Goal: Task Accomplishment & Management: Manage account settings

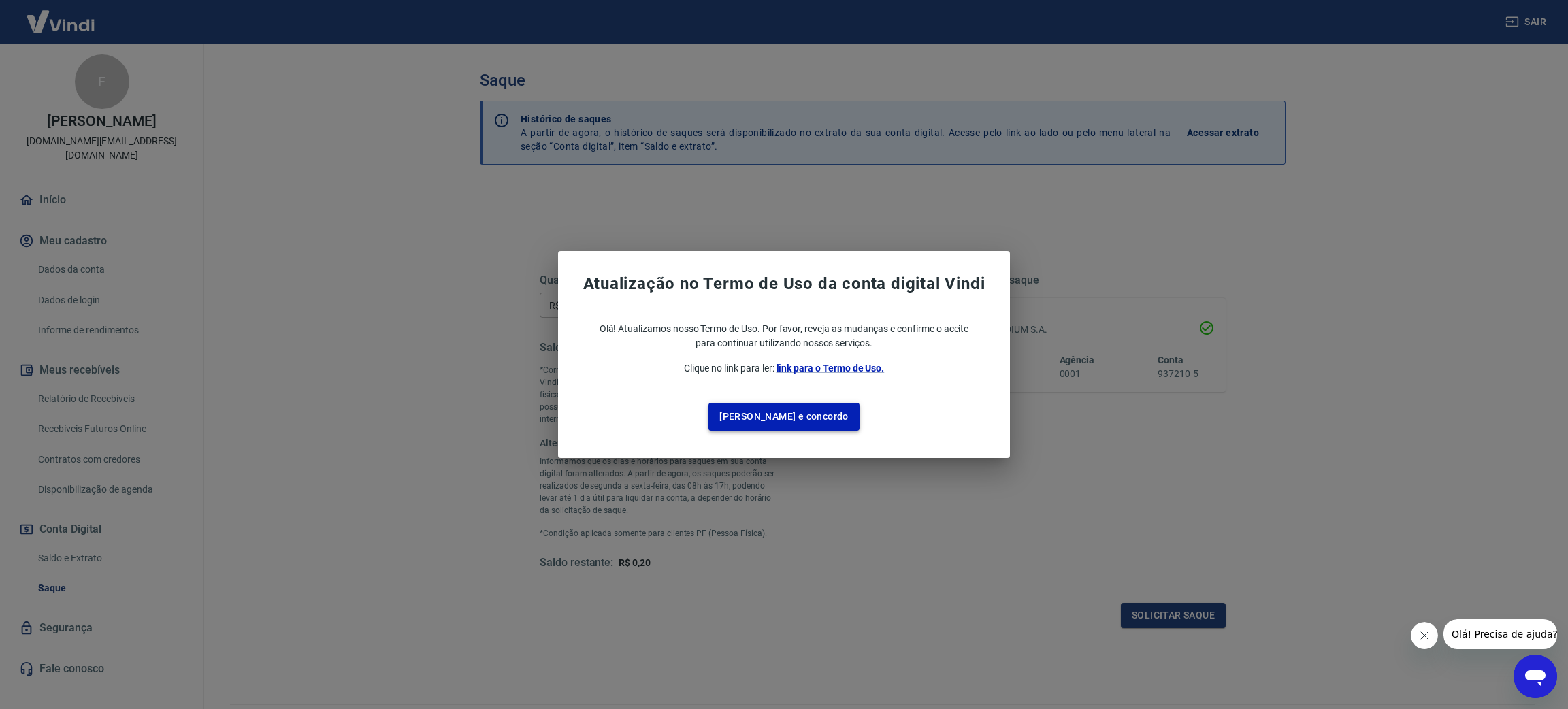
click at [797, 418] on button "[PERSON_NAME] e concordo" at bounding box center [784, 417] width 151 height 28
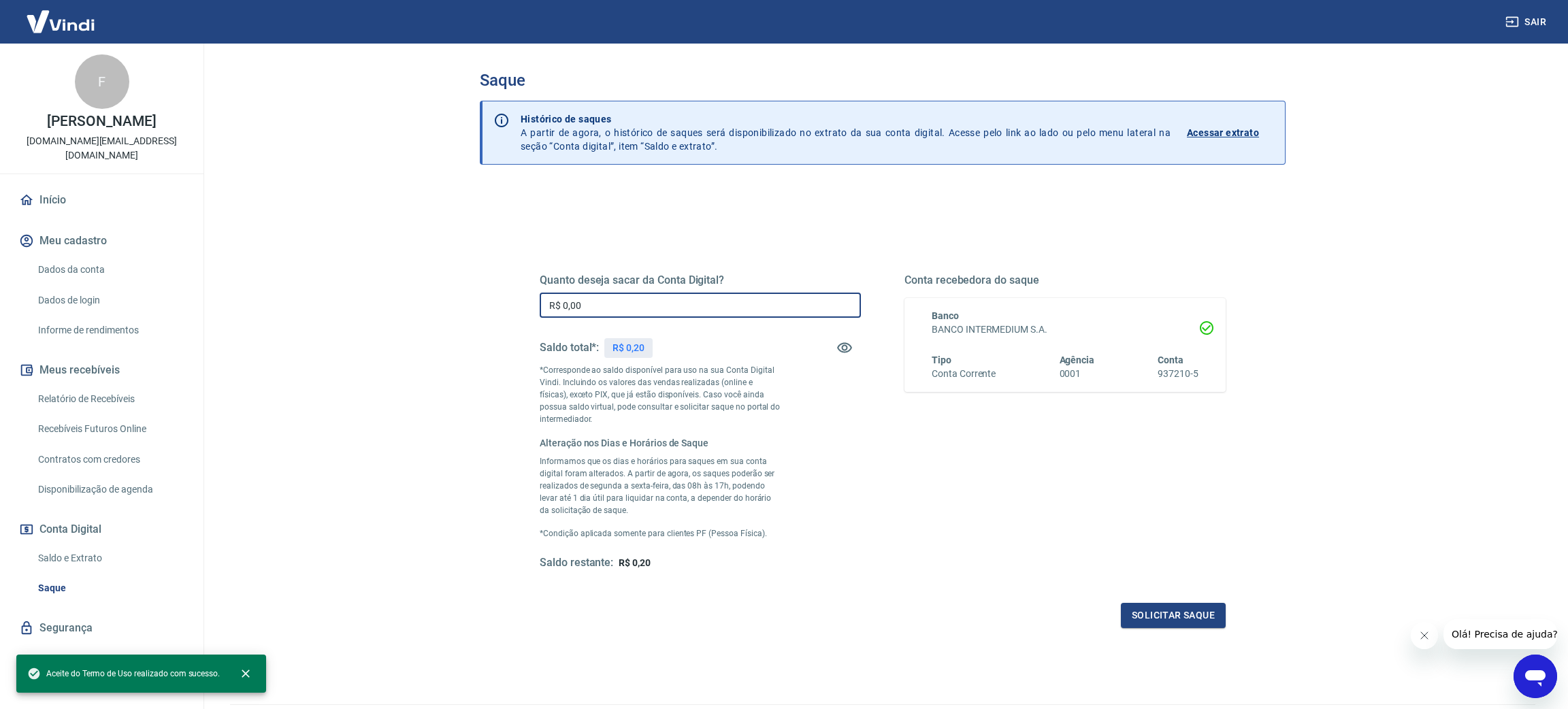
click at [635, 300] on input "R$ 0,00" at bounding box center [700, 305] width 322 height 25
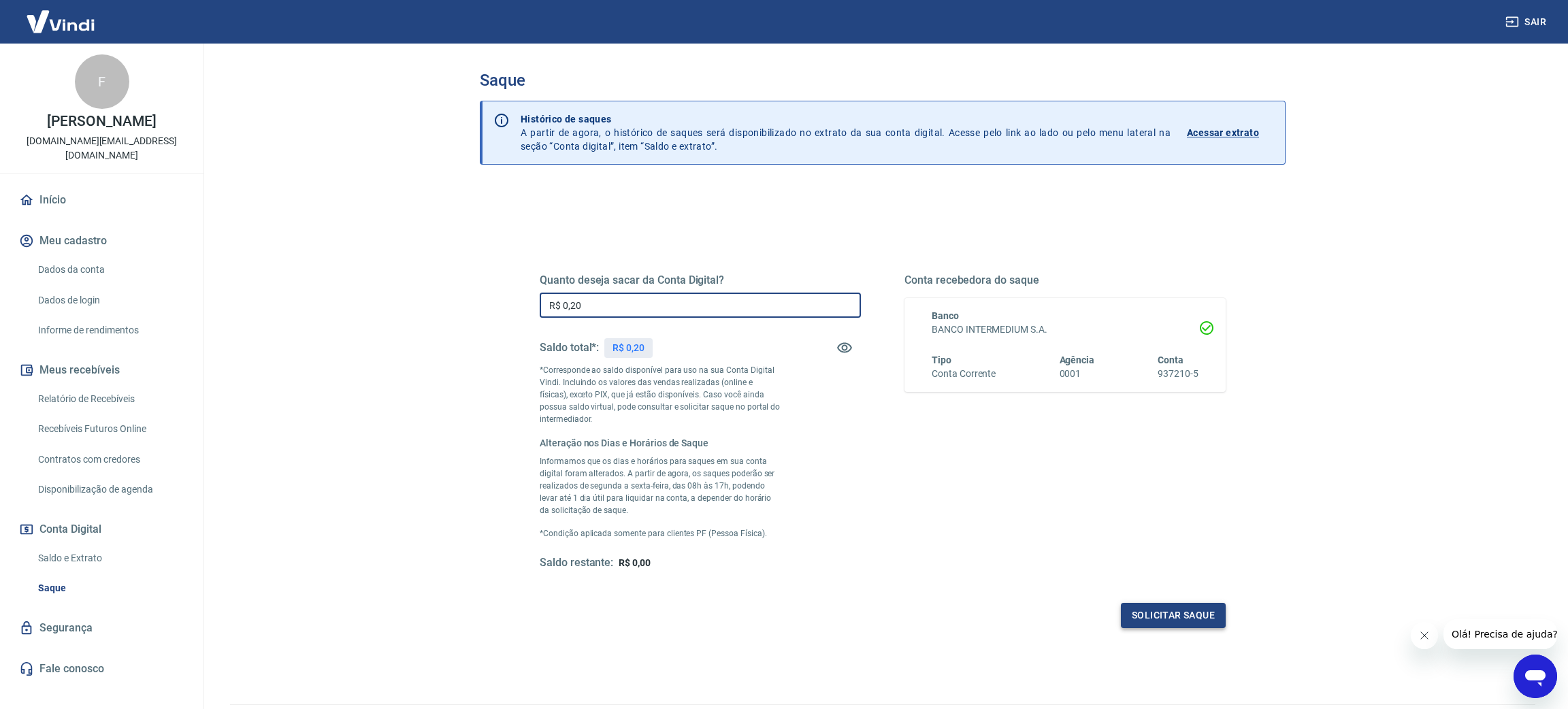
type input "R$ 0,20"
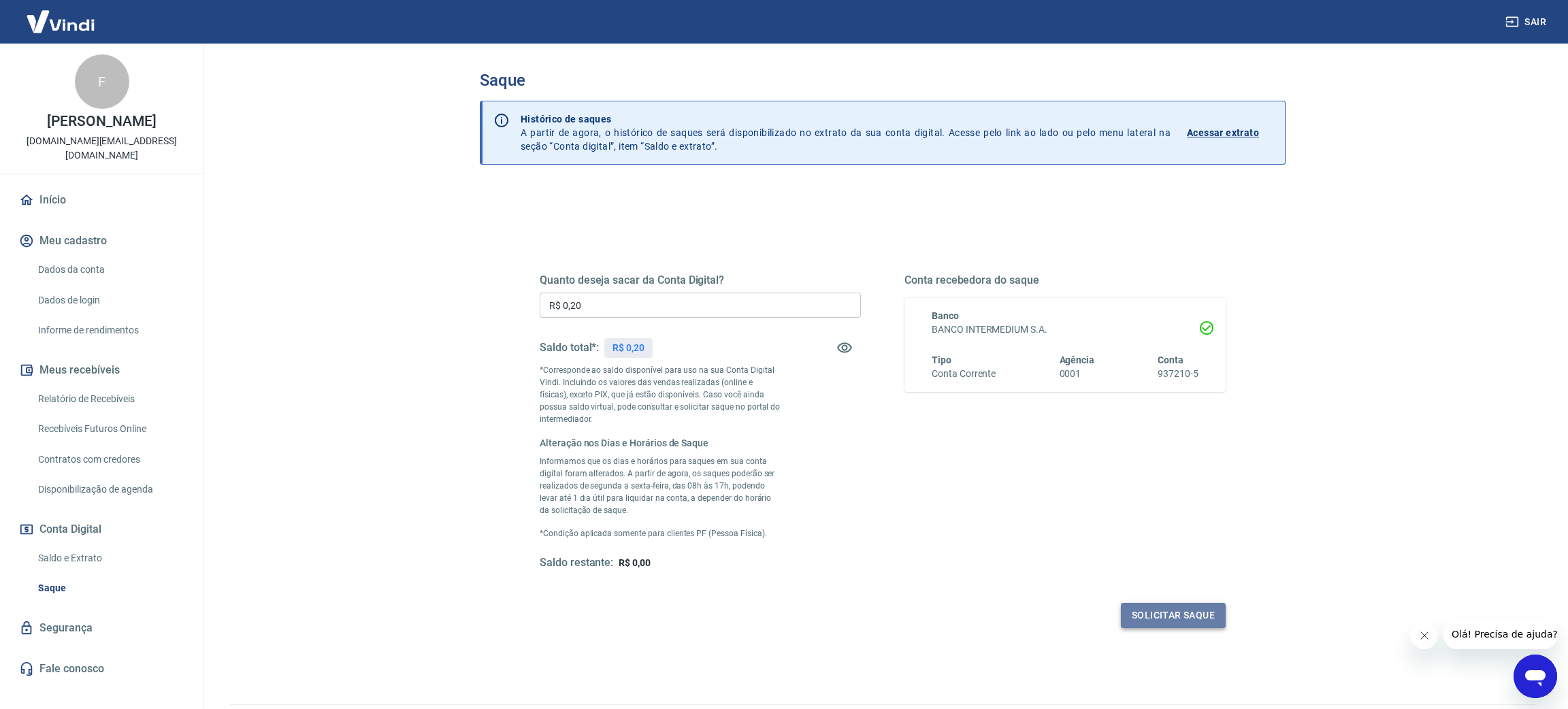
click at [1201, 618] on button "Solicitar saque" at bounding box center [1173, 615] width 105 height 25
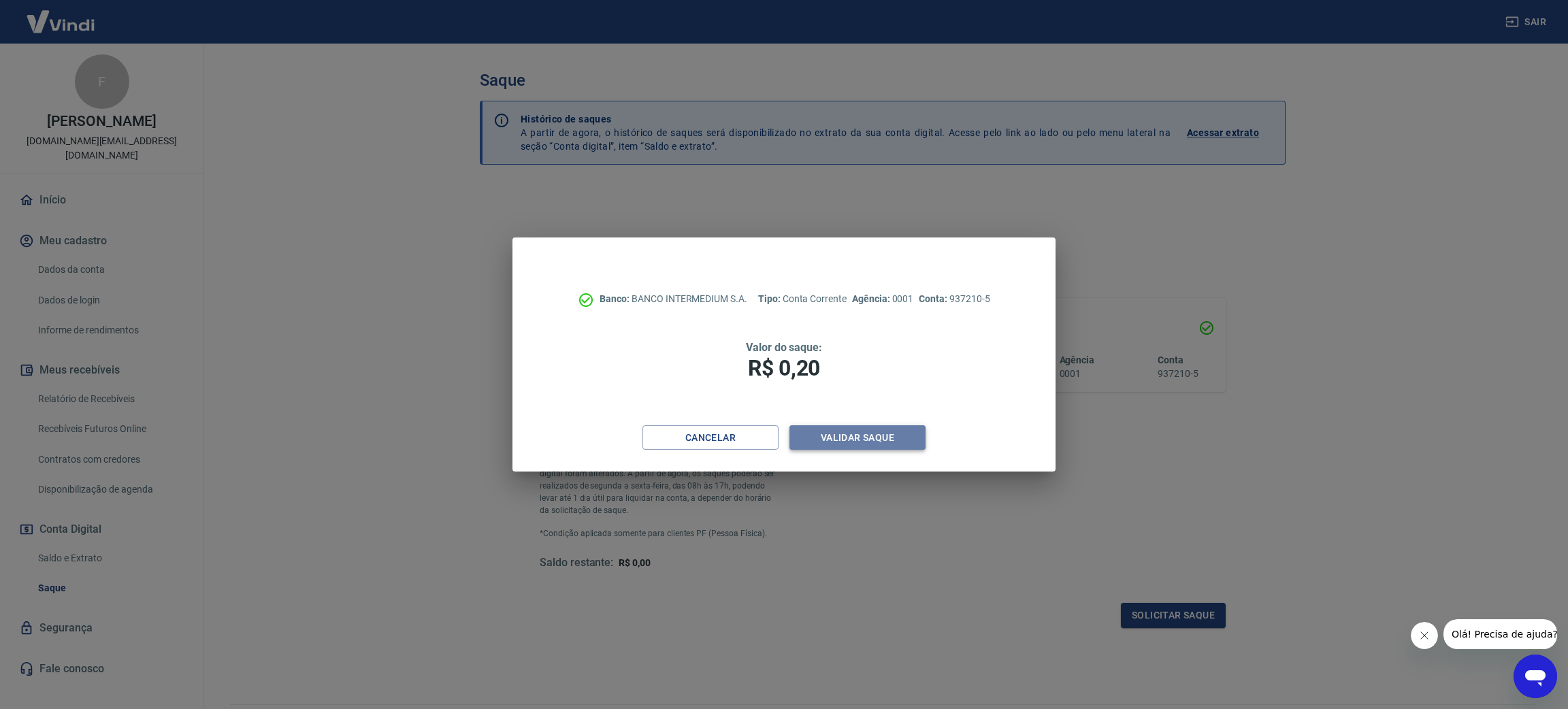
click at [891, 433] on button "Validar saque" at bounding box center [858, 438] width 136 height 25
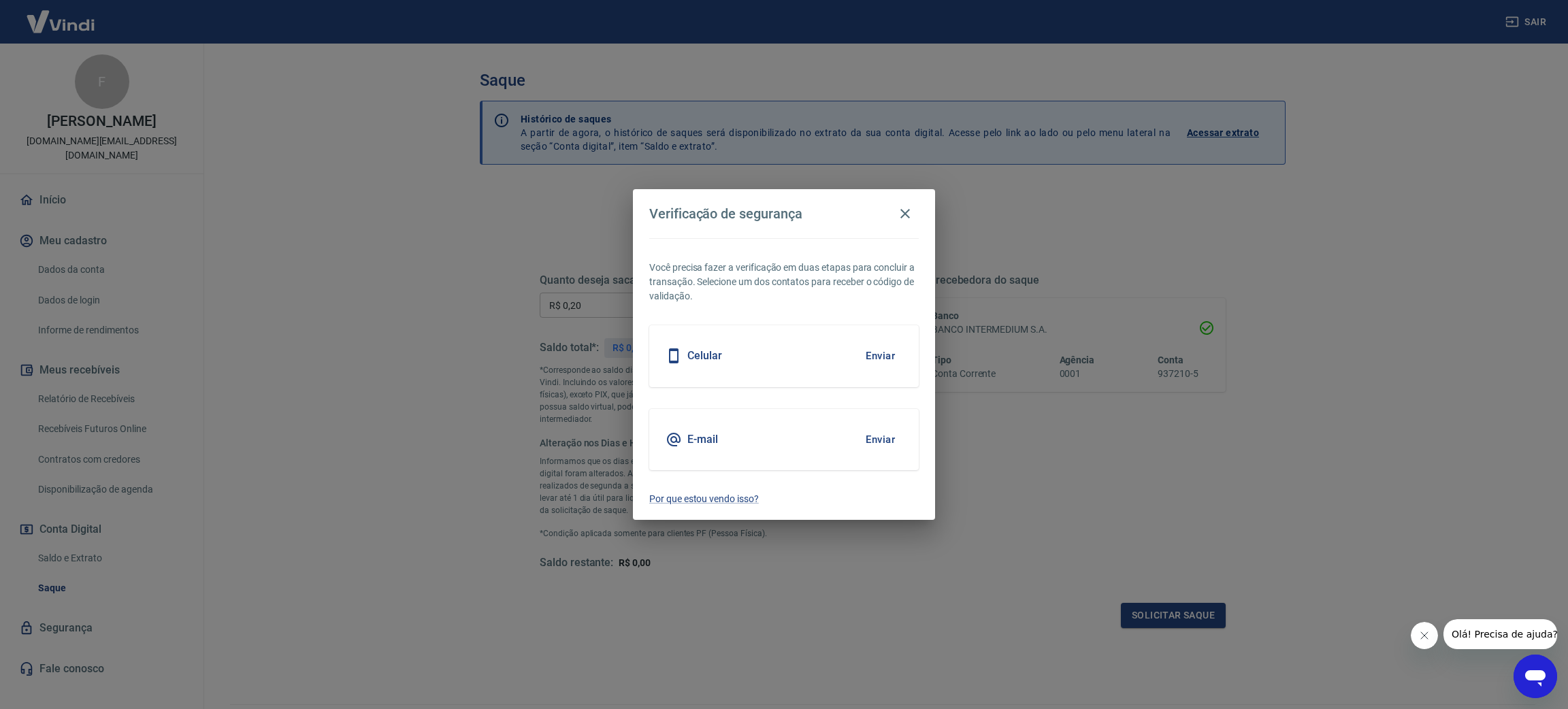
click at [868, 351] on button "Enviar" at bounding box center [880, 356] width 44 height 29
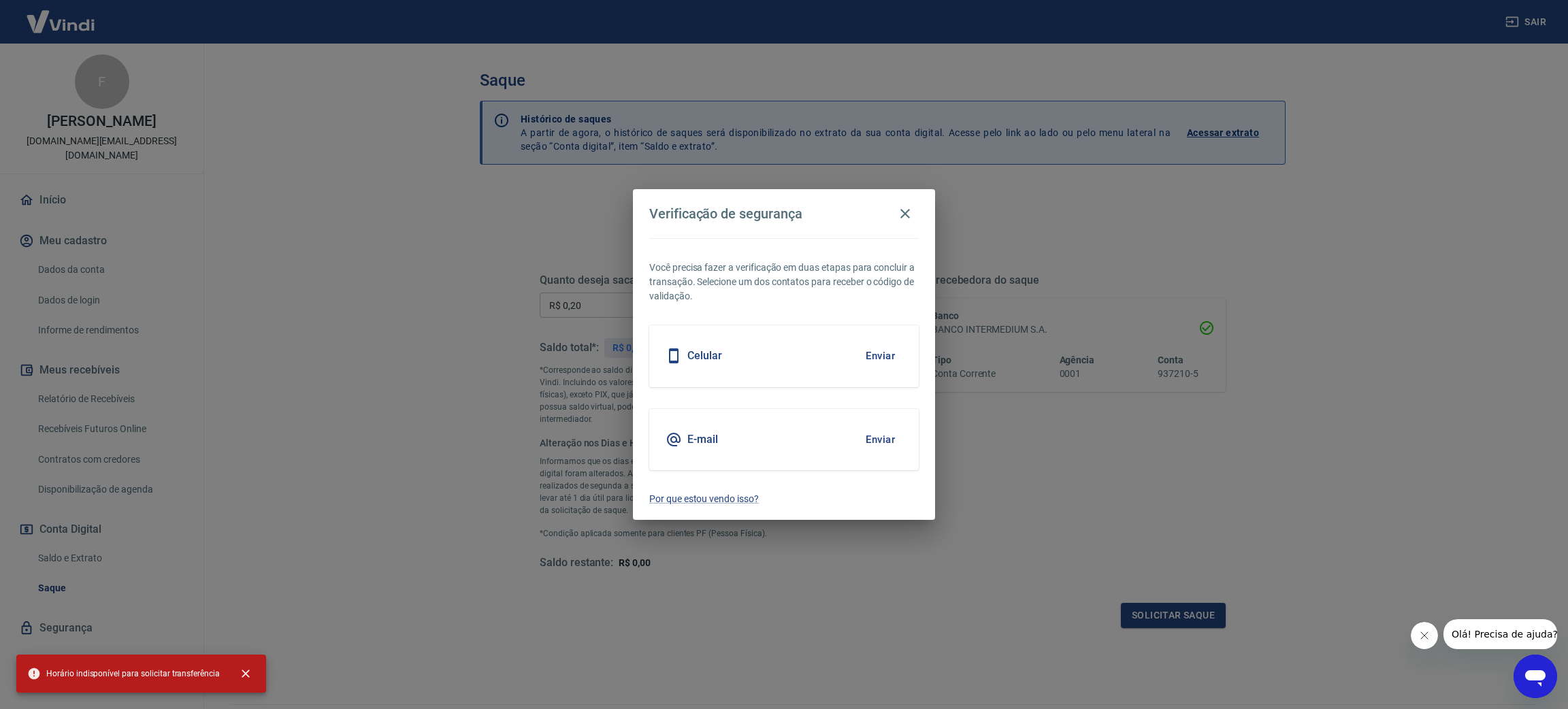
click at [714, 356] on h5 "Celular" at bounding box center [705, 356] width 35 height 14
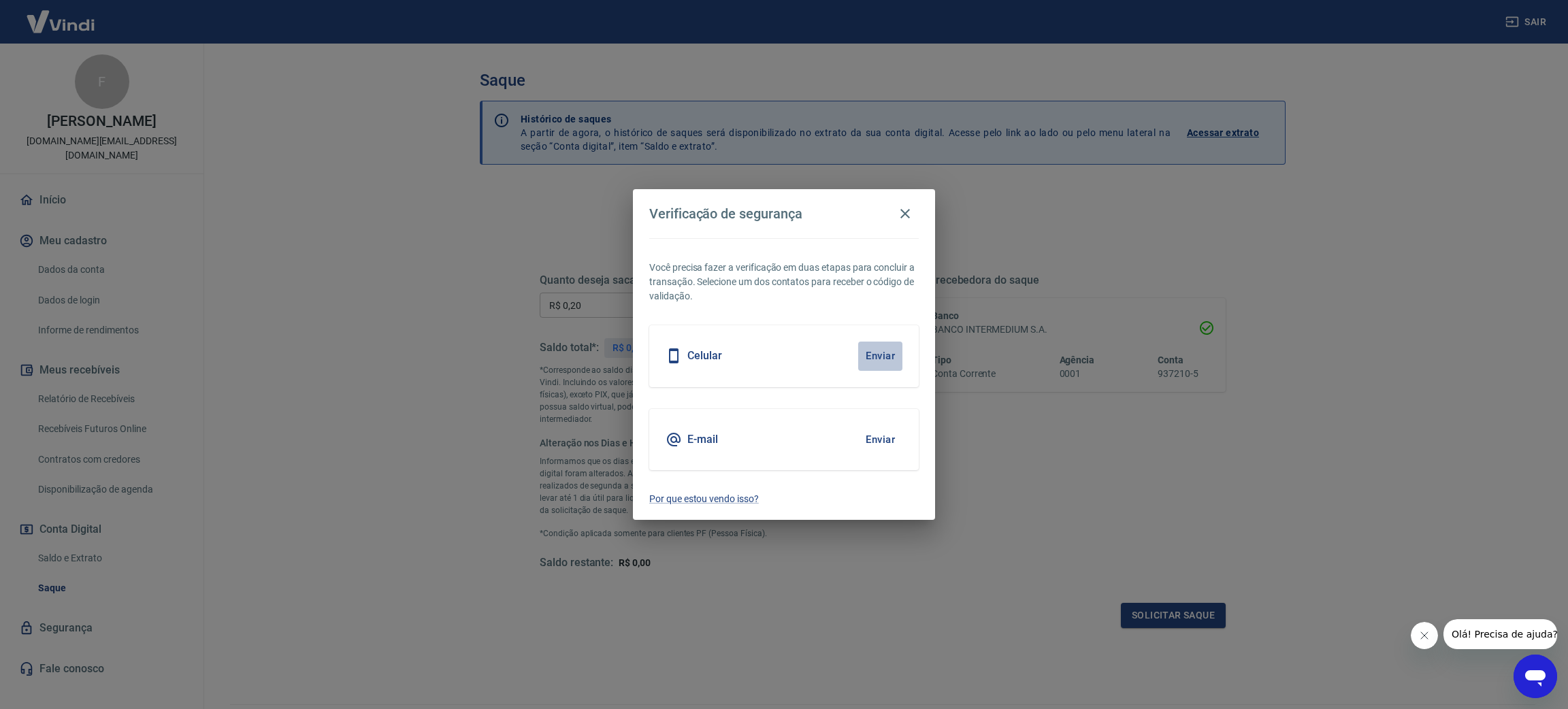
click at [879, 355] on button "Enviar" at bounding box center [880, 356] width 44 height 29
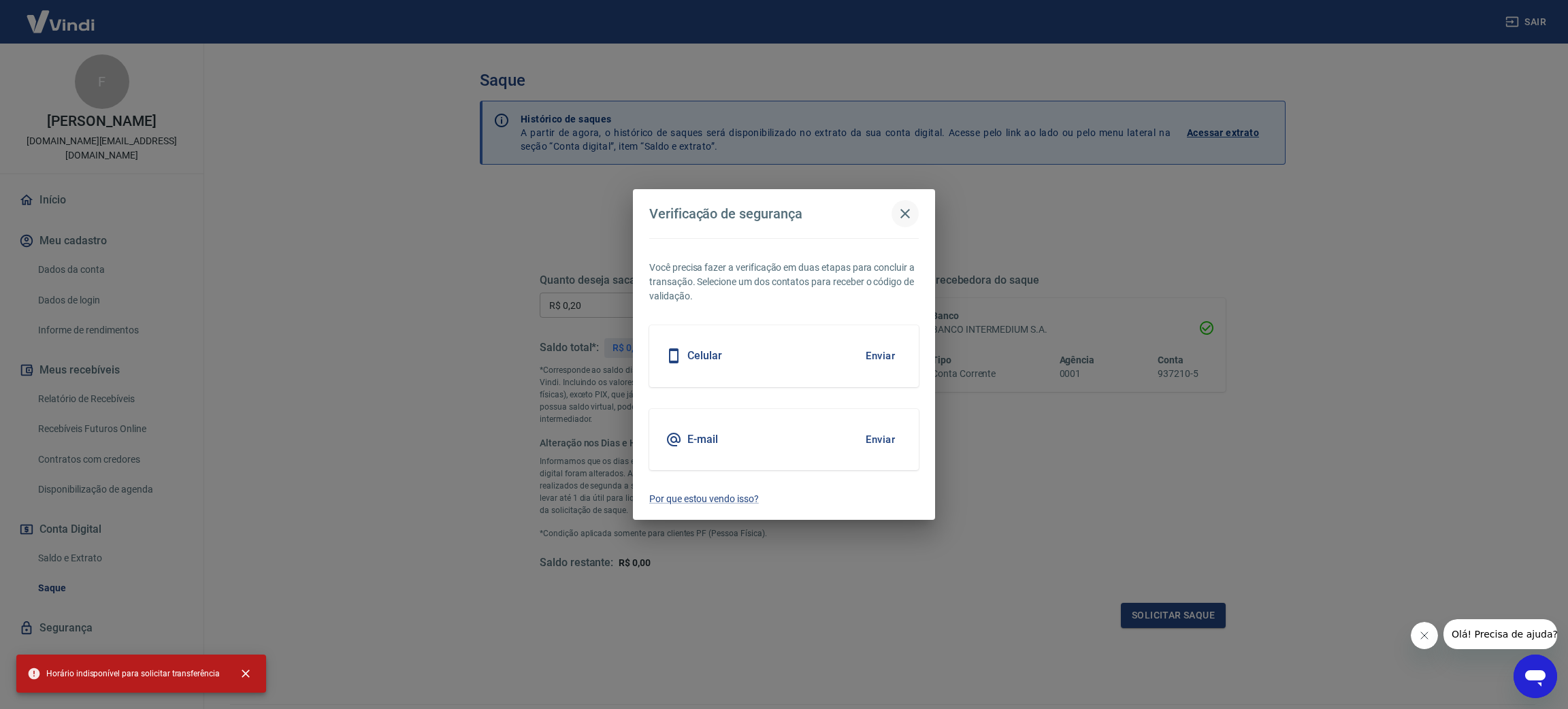
click at [903, 215] on icon "button" at bounding box center [905, 214] width 9 height 9
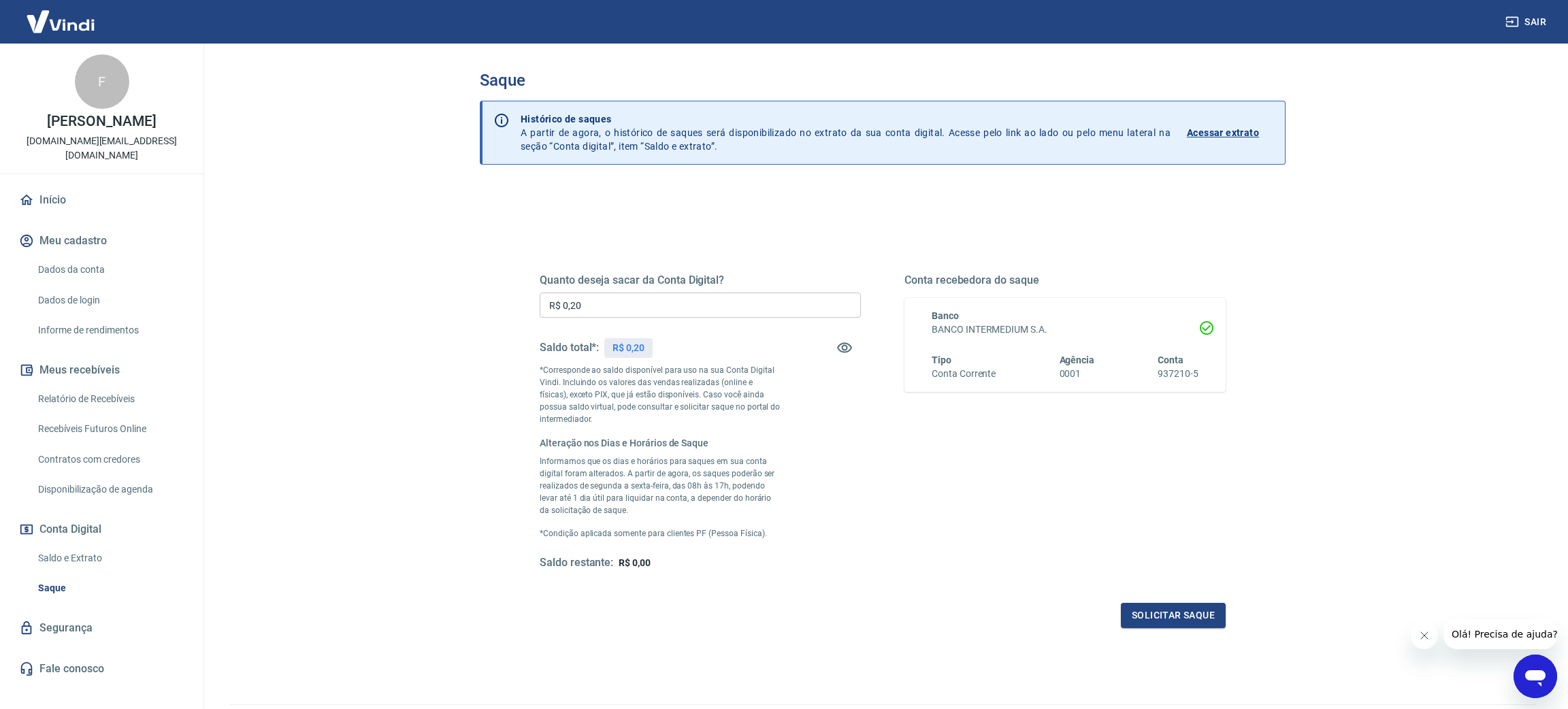
click at [79, 545] on link "Saldo e Extrato" at bounding box center [109, 559] width 154 height 28
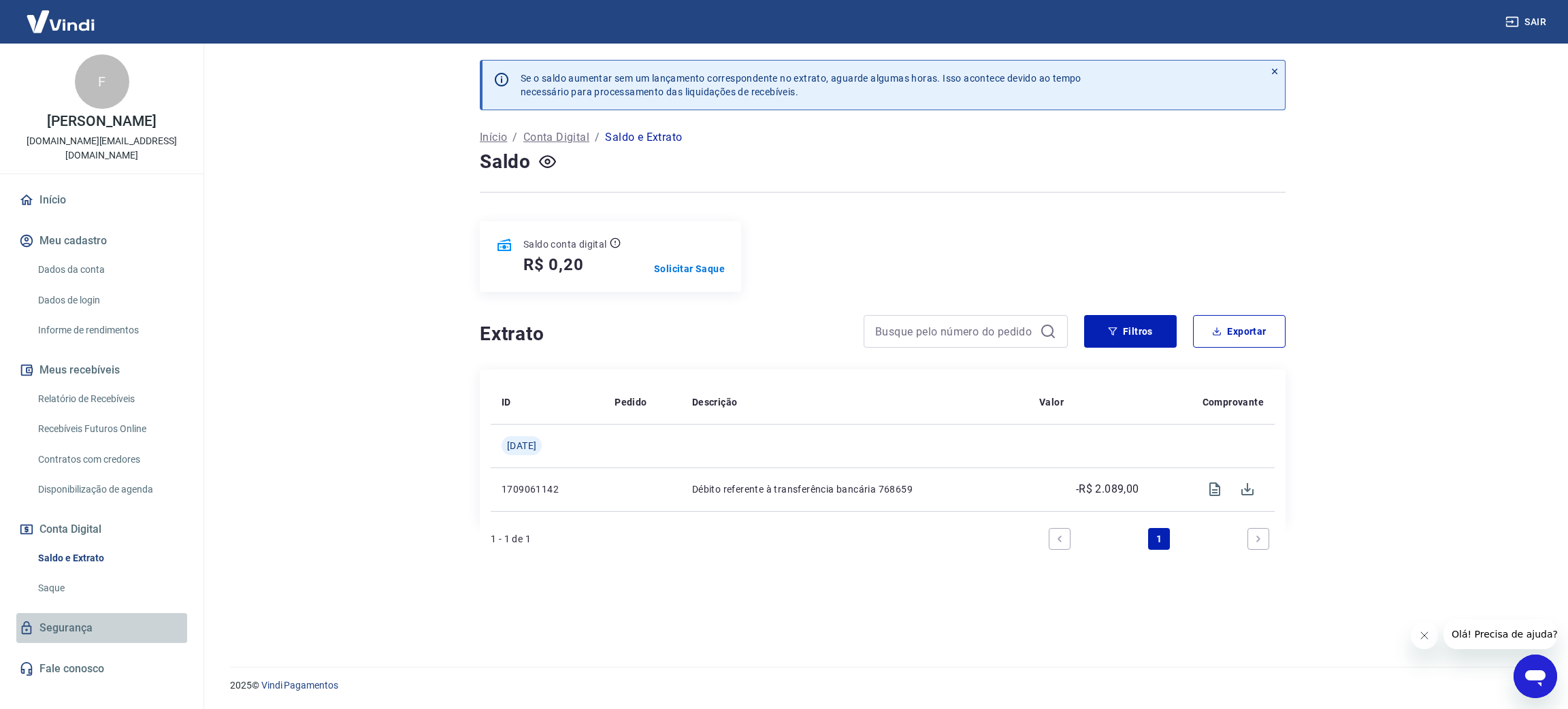
click at [181, 613] on link "Segurança" at bounding box center [102, 628] width 171 height 30
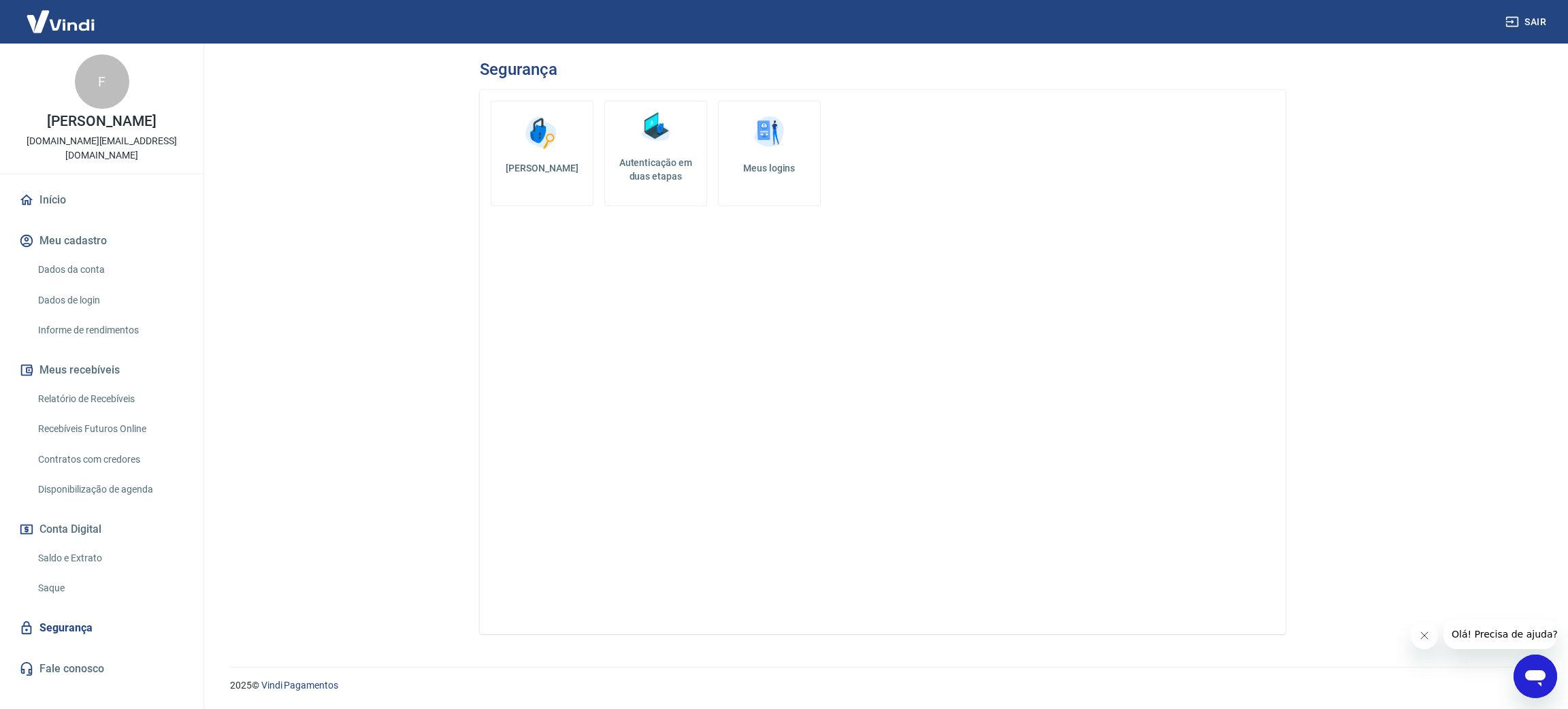
click at [339, 556] on main "Segurança Alterar senha Autenticação em duas etapas Meus logins 2025 © Vindi Pa…" at bounding box center [883, 376] width 1371 height 666
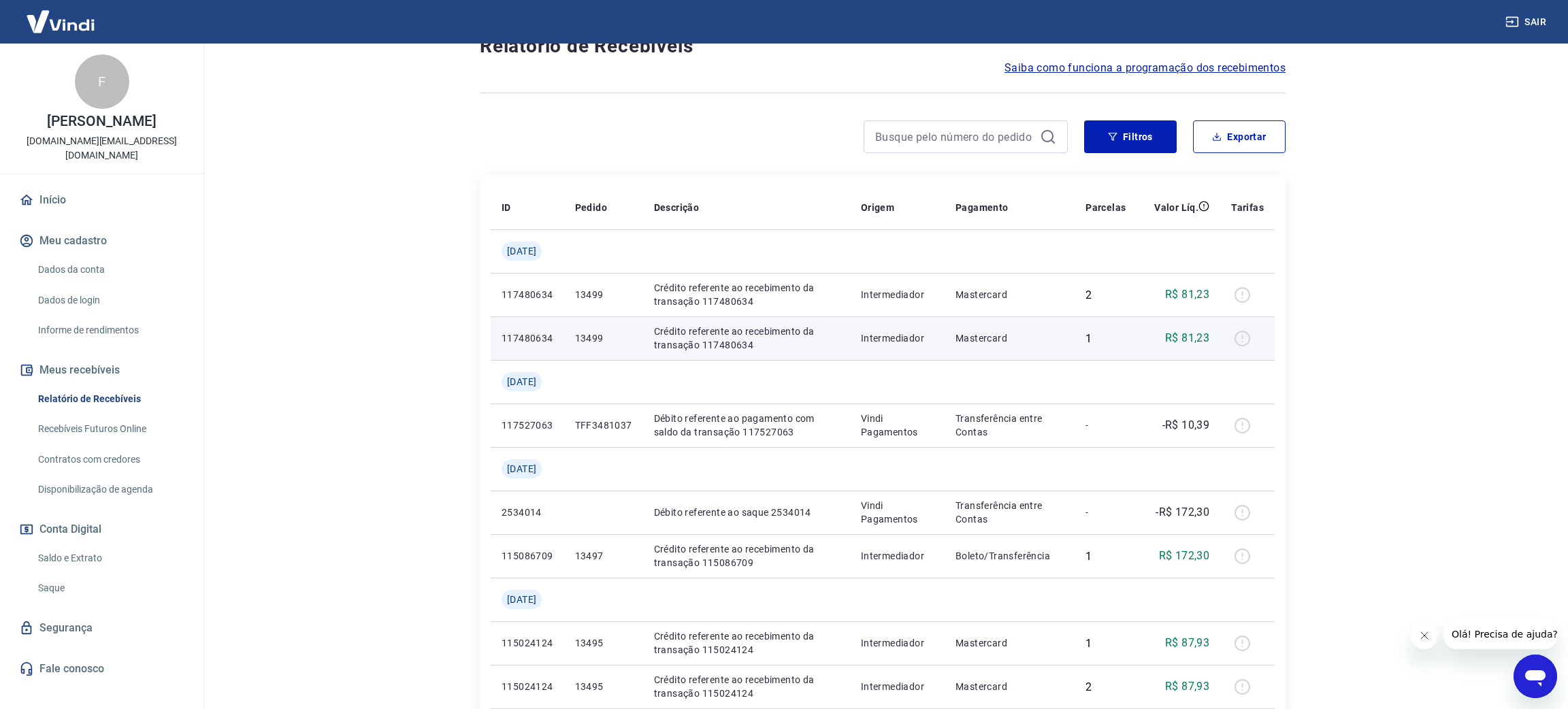
scroll to position [120, 0]
